Goal: Register for event/course

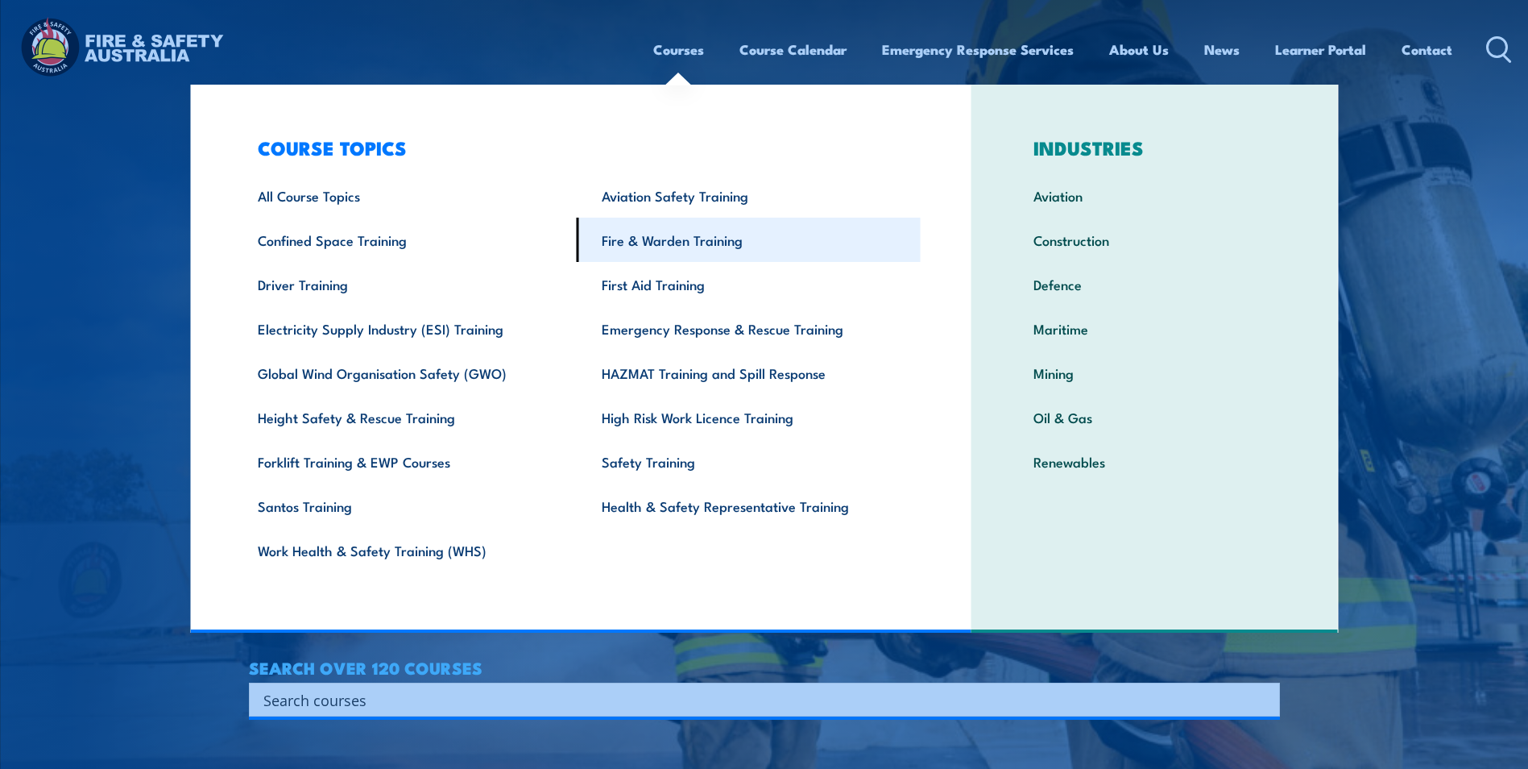
click at [682, 242] on link "Fire & Warden Training" at bounding box center [749, 240] width 344 height 44
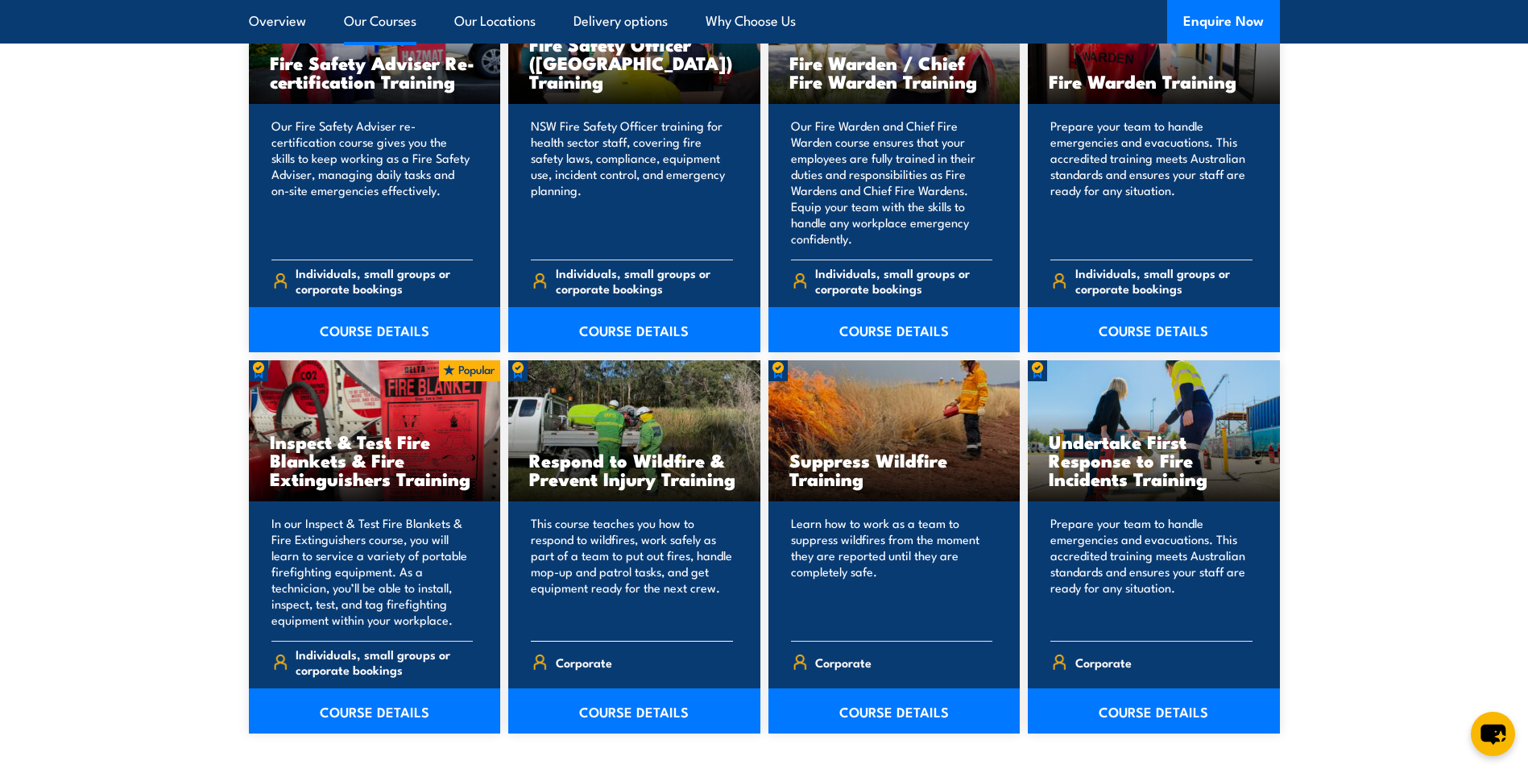
scroll to position [2256, 0]
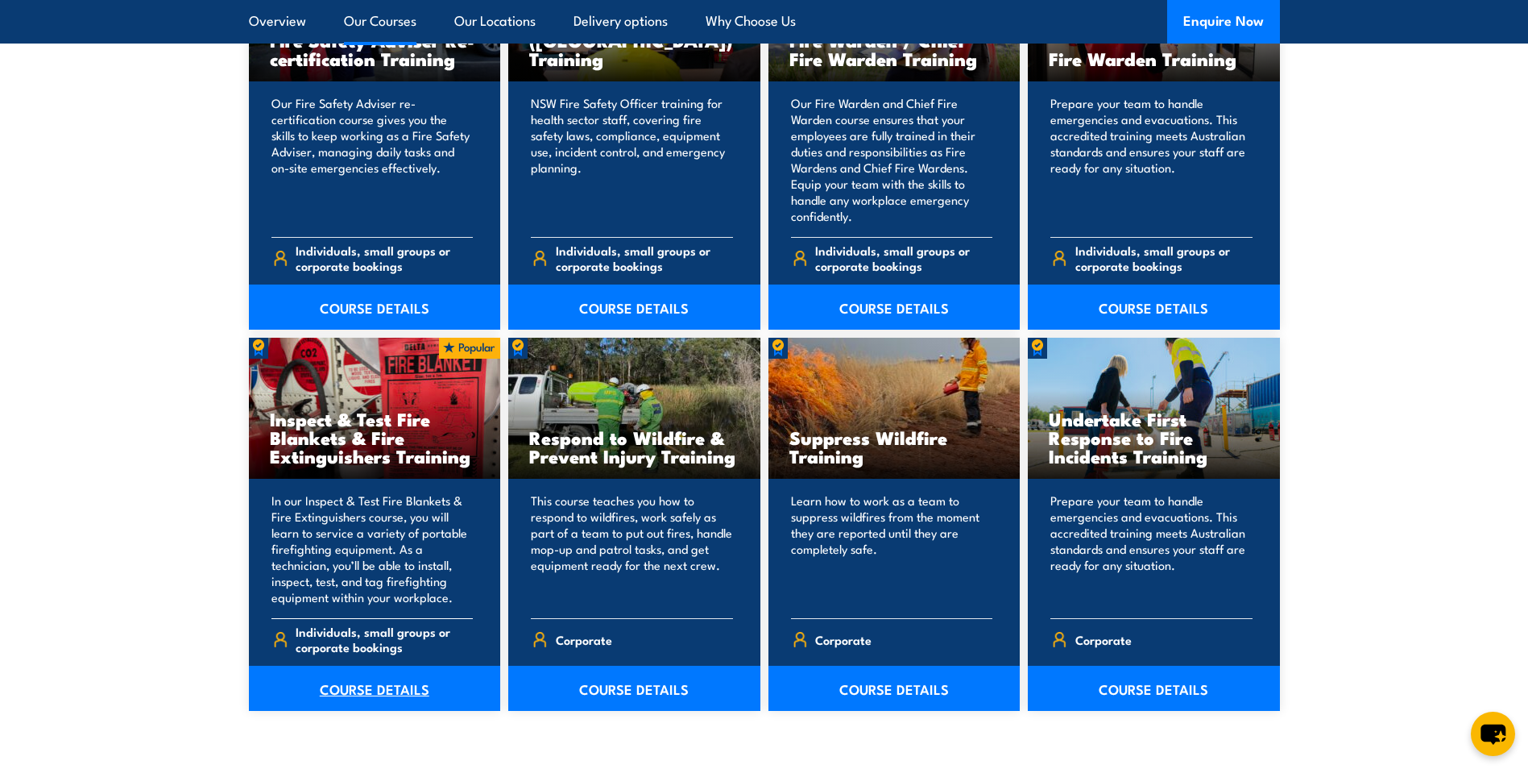
click at [371, 699] on link "COURSE DETAILS" at bounding box center [375, 687] width 252 height 45
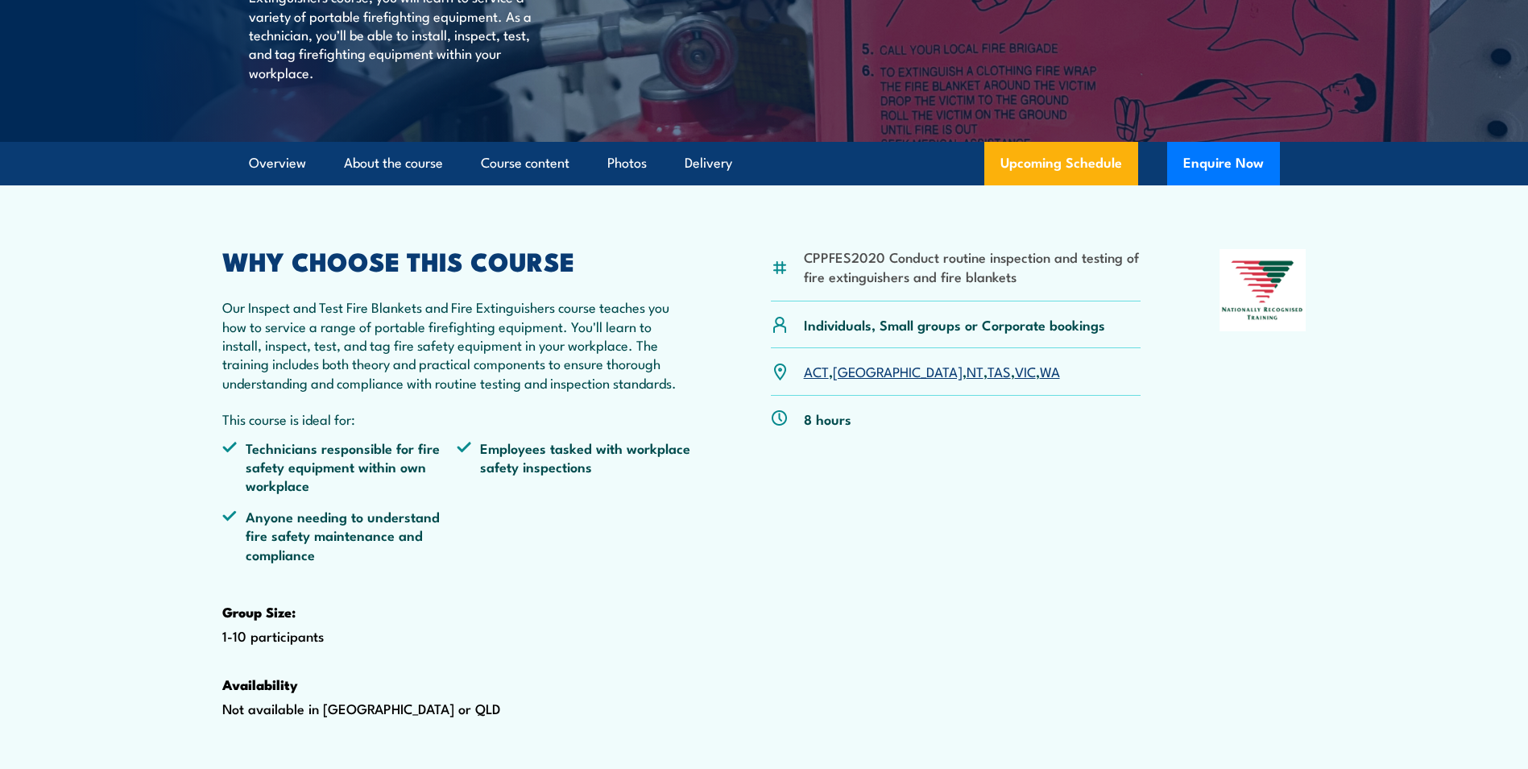
scroll to position [483, 0]
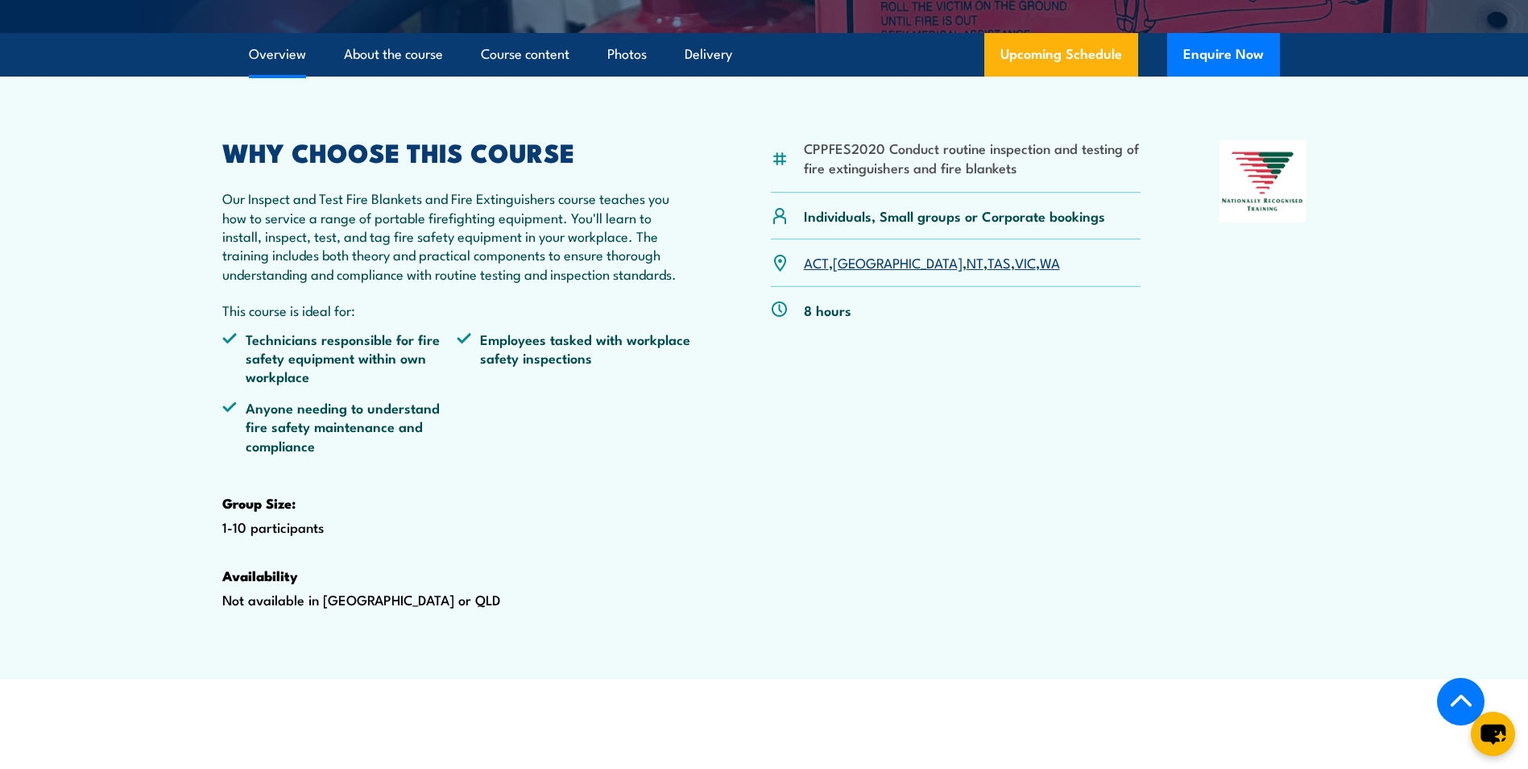
click at [1040, 271] on link "WA" at bounding box center [1050, 261] width 20 height 19
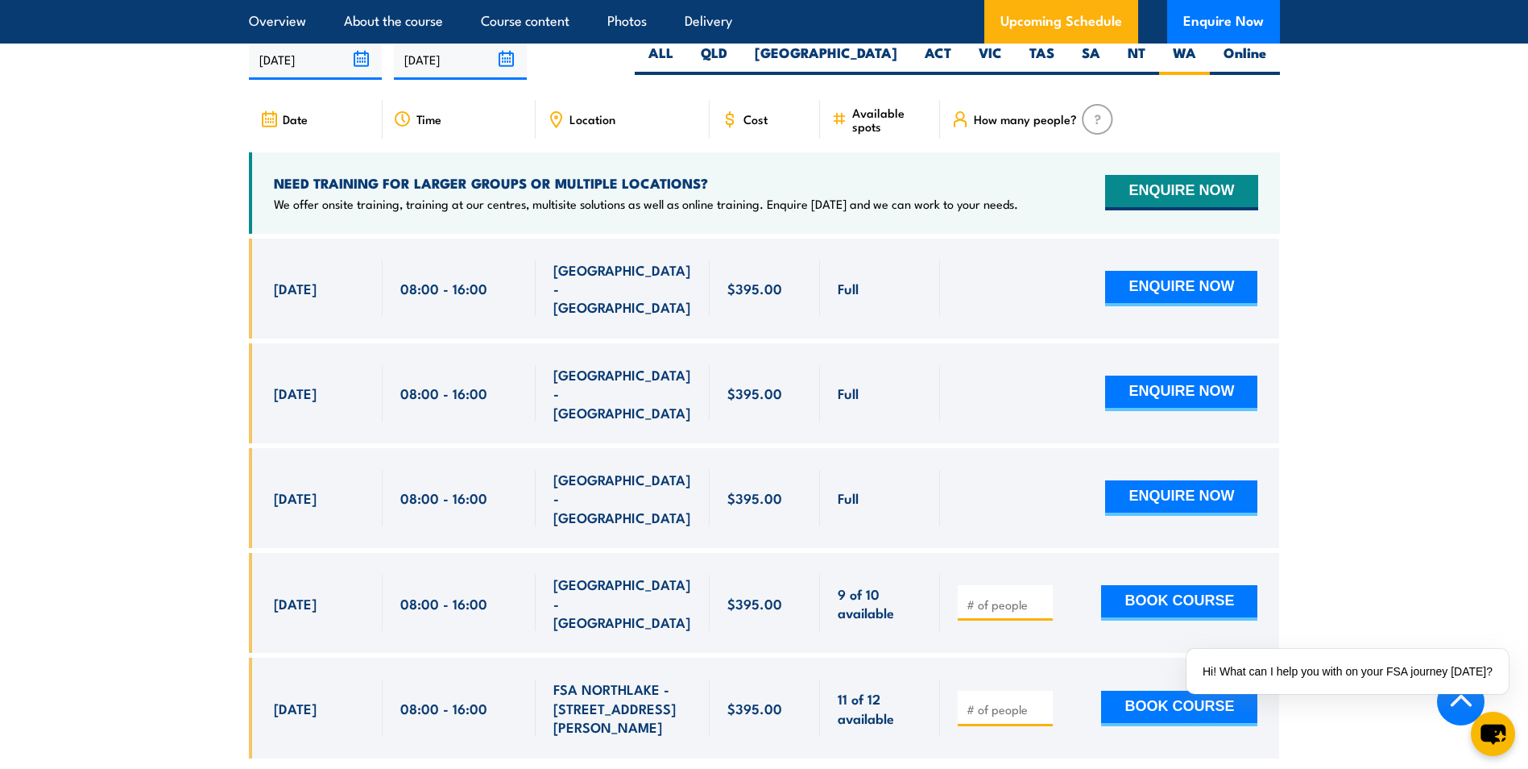
scroll to position [2992, 0]
